Goal: Check status: Check status

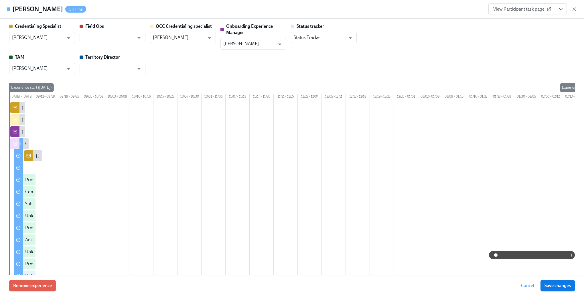
scroll to position [715, 0]
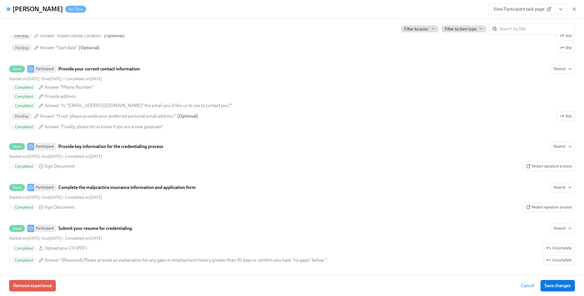
click at [515, 284] on div "Remove experience Cancel Save changes" at bounding box center [292, 285] width 584 height 21
click at [540, 289] on button "Save changes" at bounding box center [557, 285] width 34 height 11
click at [531, 284] on span "Cancel" at bounding box center [528, 286] width 13 height 6
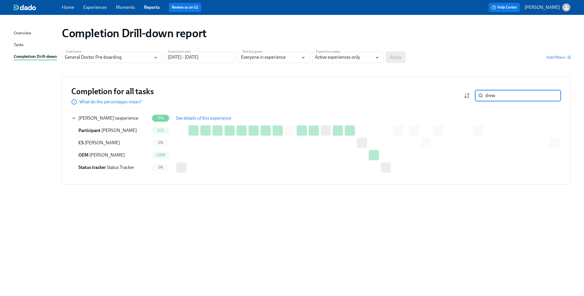
click at [514, 96] on input "drew" at bounding box center [523, 95] width 76 height 11
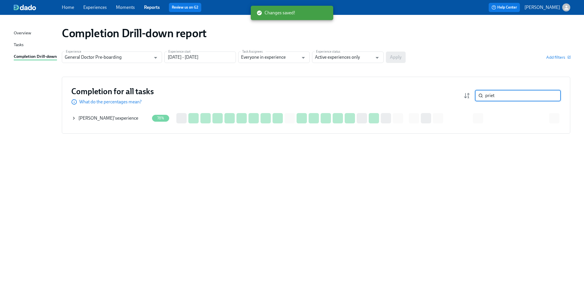
type input "priet"
click at [74, 116] on icon at bounding box center [74, 118] width 5 height 5
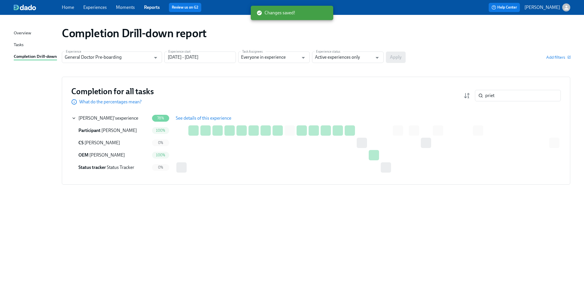
click at [208, 115] on span "See details of this experience" at bounding box center [204, 118] width 56 height 6
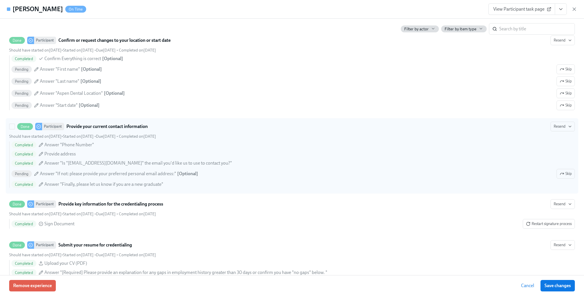
scroll to position [487, 0]
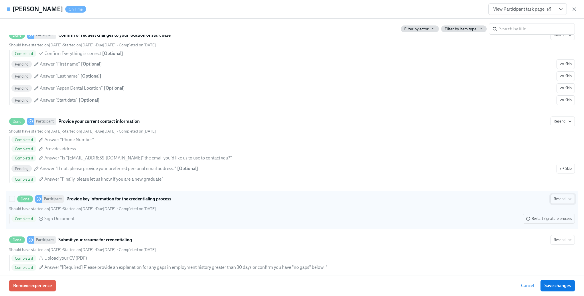
click at [557, 202] on span "Resend" at bounding box center [562, 199] width 18 height 6
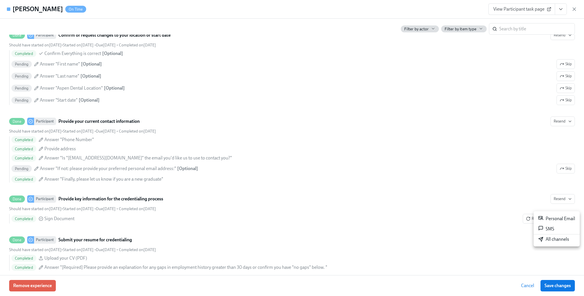
click at [546, 241] on div "All channels" at bounding box center [553, 239] width 31 height 6
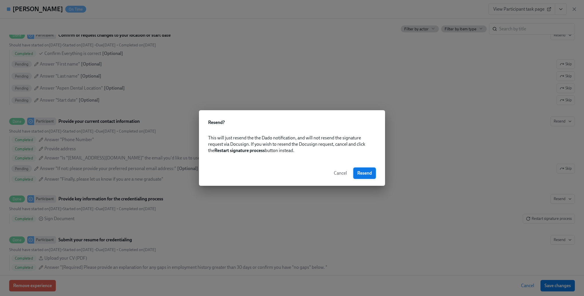
click at [360, 175] on span "Resend" at bounding box center [364, 173] width 15 height 6
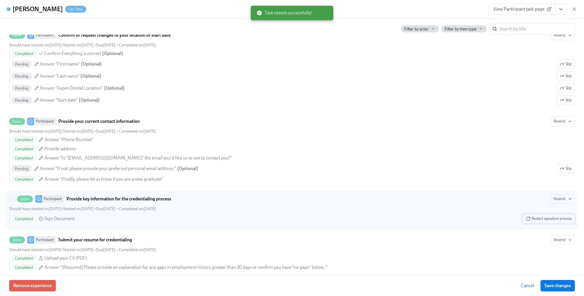
click at [531, 222] on span "Restart signature process" at bounding box center [549, 219] width 46 height 6
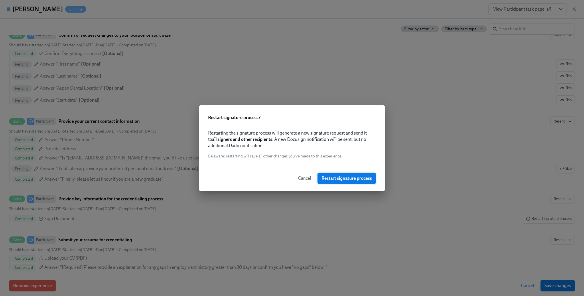
click at [345, 173] on button "Restart signature process" at bounding box center [346, 178] width 58 height 11
